Goal: Task Accomplishment & Management: Manage account settings

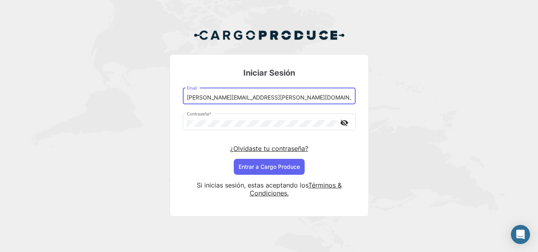
click at [255, 95] on input "[PERSON_NAME][EMAIL_ADDRESS][PERSON_NAME][DOMAIN_NAME]" at bounding box center [269, 97] width 164 height 7
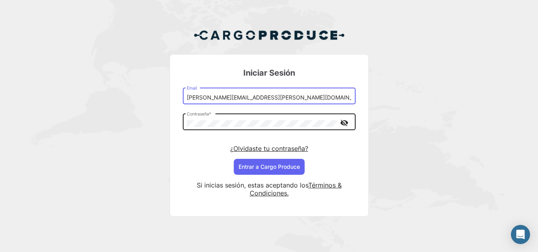
click at [342, 122] on mat-icon "visibility_off" at bounding box center [345, 123] width 10 height 10
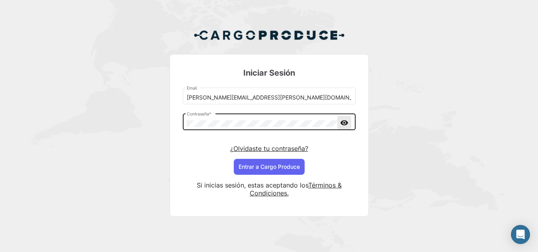
click at [342, 122] on mat-icon "visibility" at bounding box center [345, 123] width 10 height 10
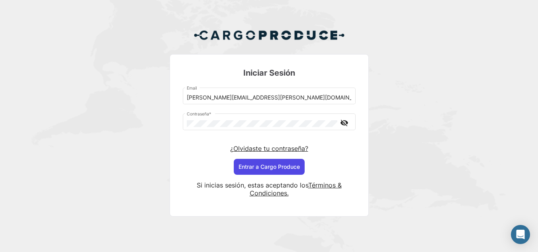
click at [277, 166] on button "Entrar a Cargo Produce" at bounding box center [269, 167] width 71 height 16
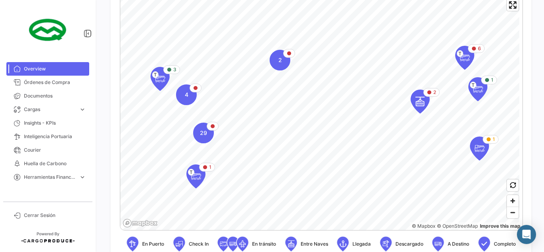
scroll to position [159, 0]
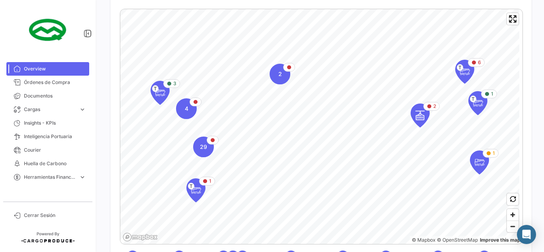
click at [350, 7] on div "3 T 2 4 1 T 2 6 T 1 T 29 1 © Mapbox © OpenStreetMap Improve this map En Puerto …" at bounding box center [320, 140] width 421 height 276
click at [82, 110] on span "expand_more" at bounding box center [82, 109] width 7 height 7
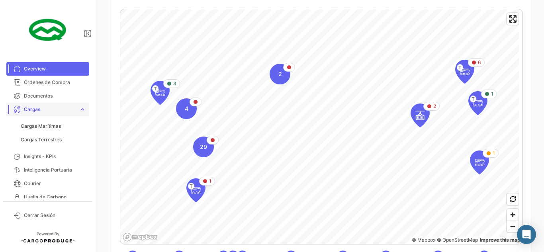
click at [79, 109] on span "expand_more" at bounding box center [82, 109] width 7 height 7
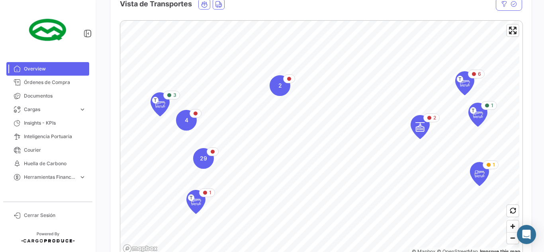
scroll to position [199, 0]
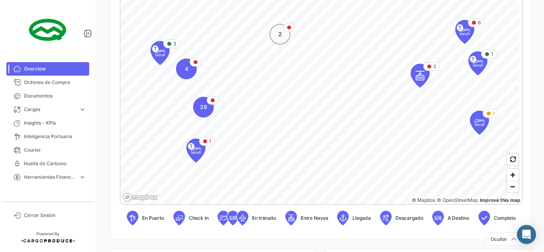
click at [280, 40] on div "2" at bounding box center [280, 34] width 21 height 21
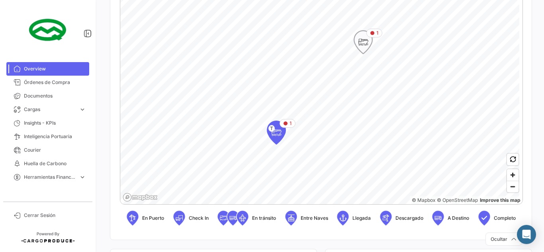
click at [365, 41] on icon "Map marker" at bounding box center [363, 42] width 11 height 17
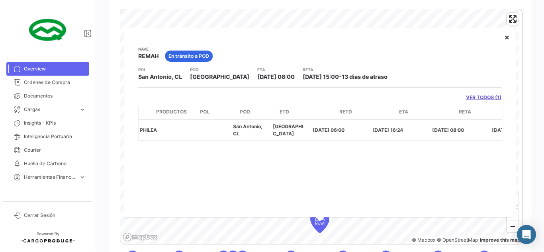
scroll to position [0, 0]
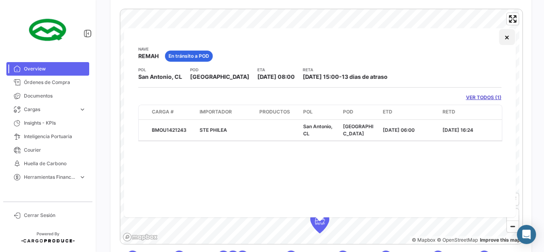
click at [509, 37] on button "×" at bounding box center [507, 37] width 16 height 16
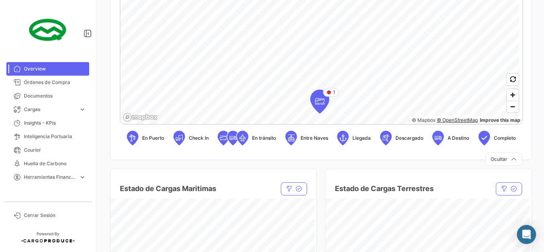
scroll to position [279, 0]
click at [507, 108] on span "Zoom out" at bounding box center [513, 107] width 12 height 11
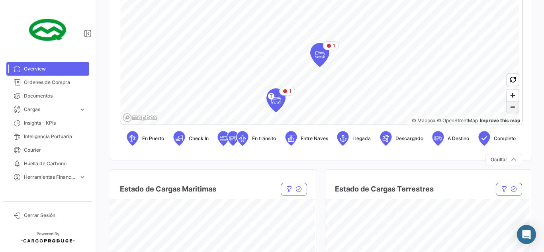
click at [507, 108] on span "Zoom out" at bounding box center [513, 107] width 12 height 11
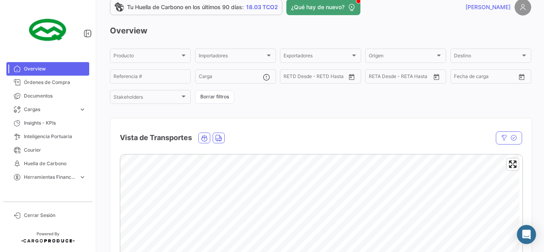
scroll to position [0, 0]
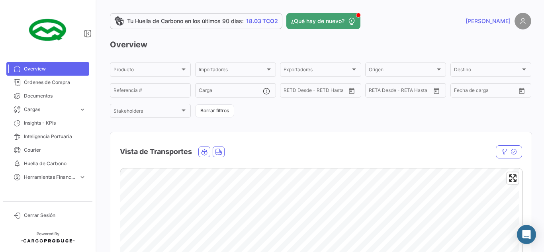
click at [518, 21] on img at bounding box center [522, 21] width 17 height 17
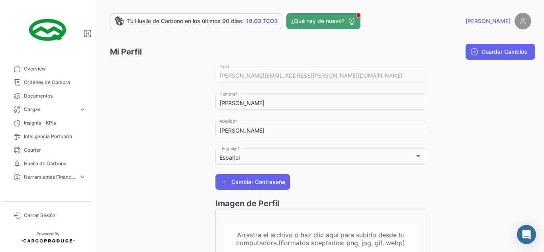
click at [517, 22] on img at bounding box center [522, 21] width 17 height 17
click at [500, 21] on span "[PERSON_NAME]" at bounding box center [487, 21] width 45 height 8
click at [35, 215] on span "Cerrar Sesión" at bounding box center [55, 215] width 62 height 7
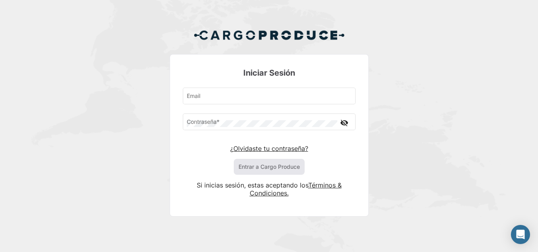
type input "[PERSON_NAME][EMAIL_ADDRESS][PERSON_NAME][DOMAIN_NAME]"
